Goal: Navigation & Orientation: Find specific page/section

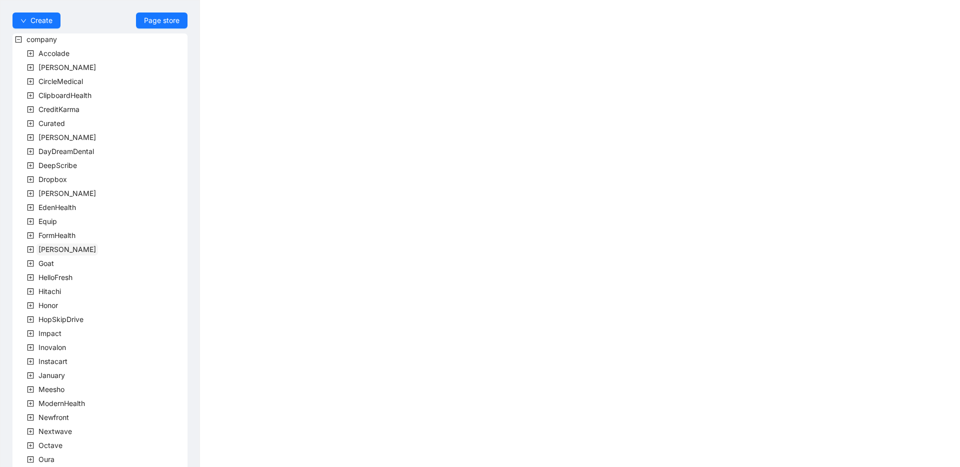
scroll to position [181, 0]
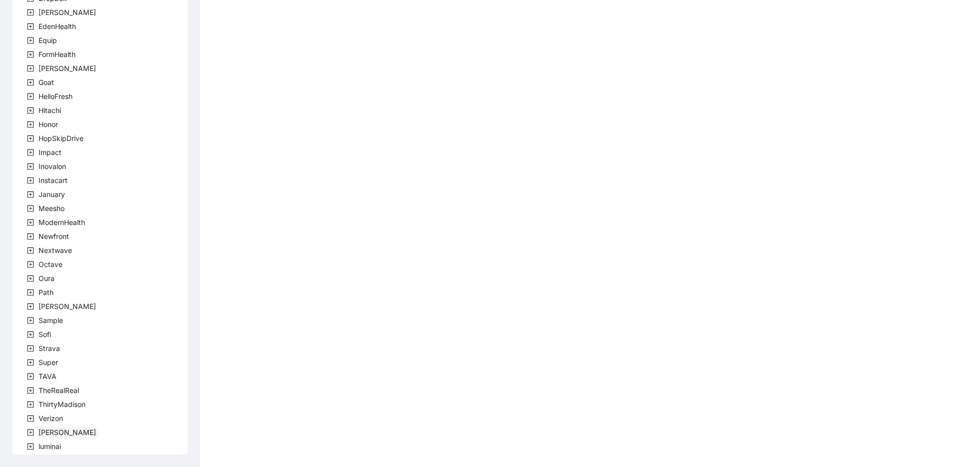
click at [45, 433] on span "[PERSON_NAME]" at bounding box center [66, 432] width 57 height 8
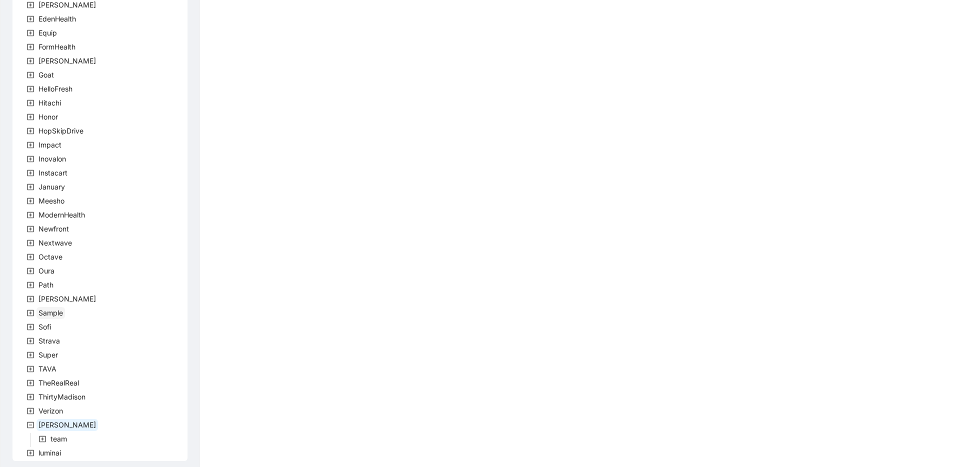
scroll to position [195, 0]
click at [57, 429] on span "team" at bounding box center [58, 432] width 16 height 8
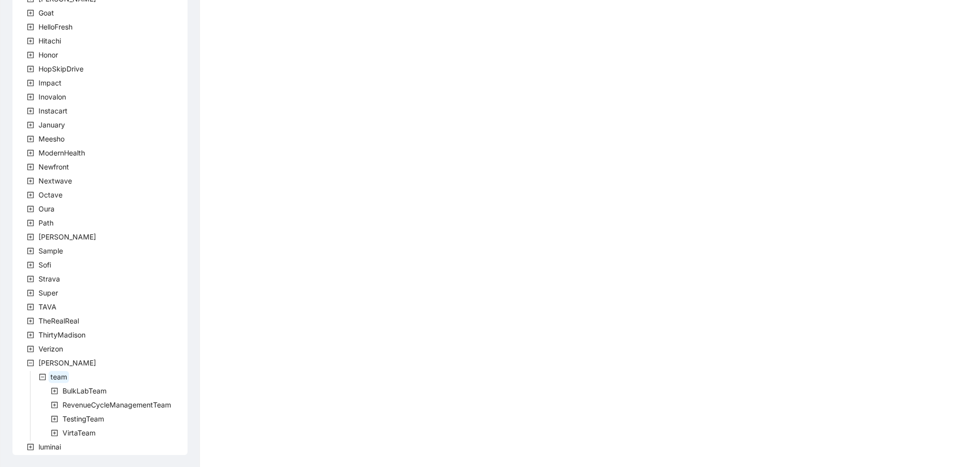
scroll to position [251, 0]
click at [64, 428] on span "VirtaTeam" at bounding box center [78, 432] width 33 height 8
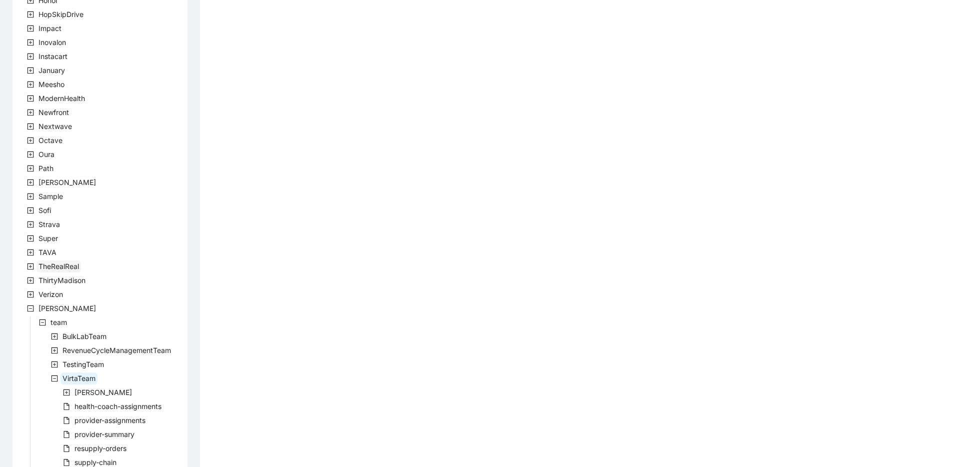
scroll to position [489, 0]
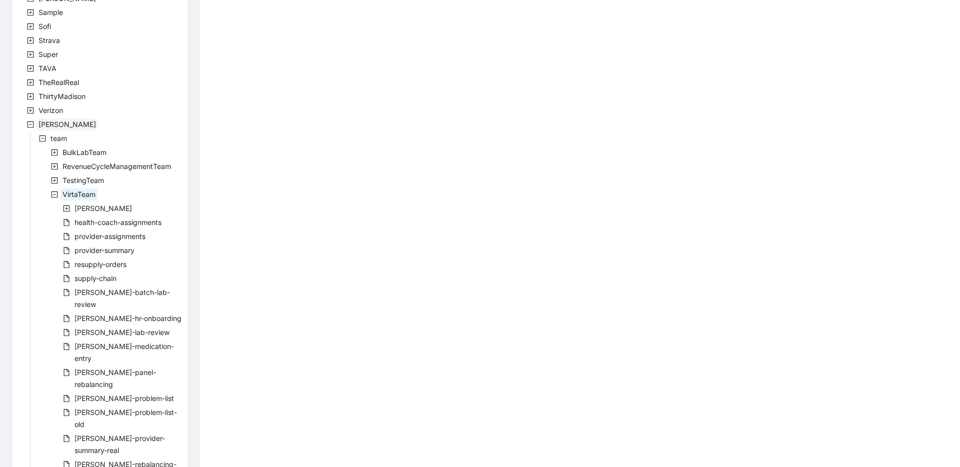
click at [45, 126] on span "[PERSON_NAME]" at bounding box center [66, 124] width 57 height 8
click at [32, 121] on icon "minus-square" at bounding box center [30, 124] width 7 height 7
click at [31, 123] on icon "minus-square" at bounding box center [30, 124] width 7 height 7
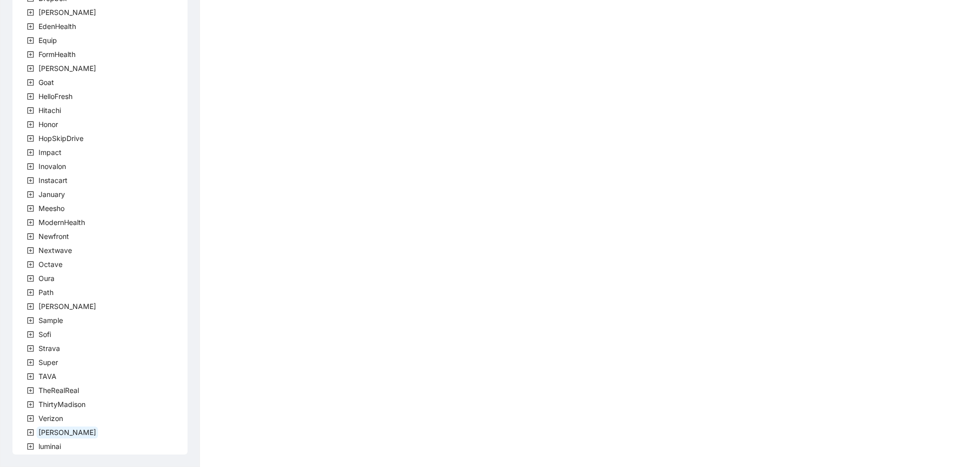
scroll to position [181, 0]
click at [39, 309] on span "[PERSON_NAME]" at bounding box center [66, 306] width 57 height 8
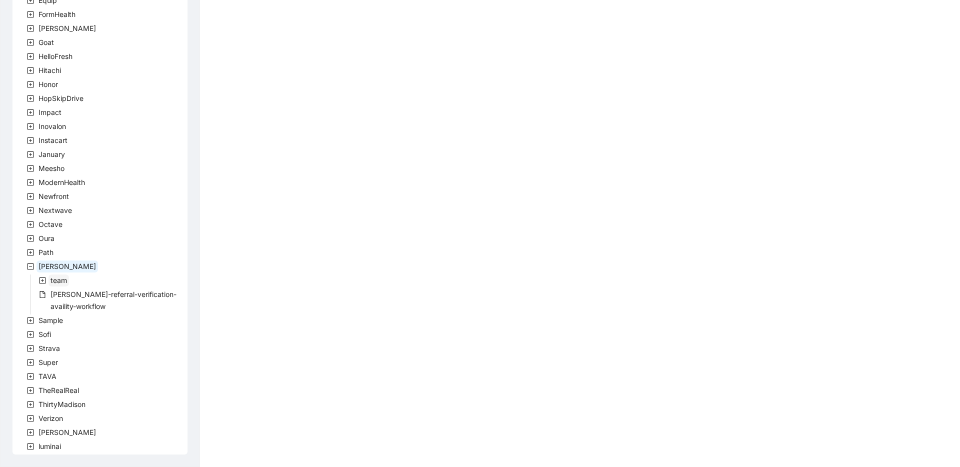
click at [51, 282] on span "team" at bounding box center [58, 280] width 16 height 8
click at [52, 282] on icon "plus-square" at bounding box center [54, 280] width 7 height 7
